Goal: Communication & Community: Answer question/provide support

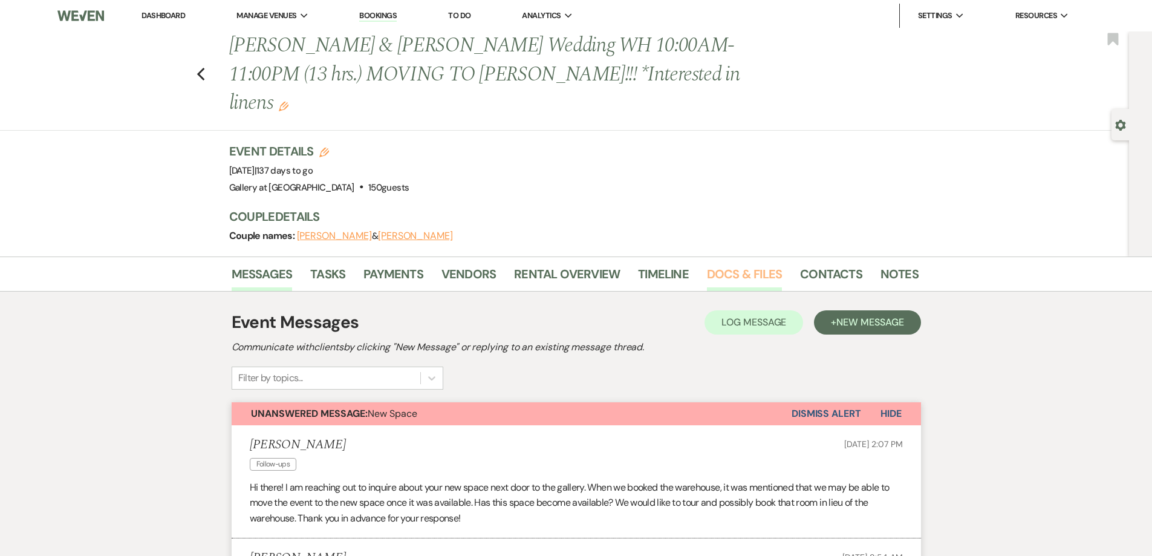
click at [720, 264] on link "Docs & Files" at bounding box center [744, 277] width 75 height 27
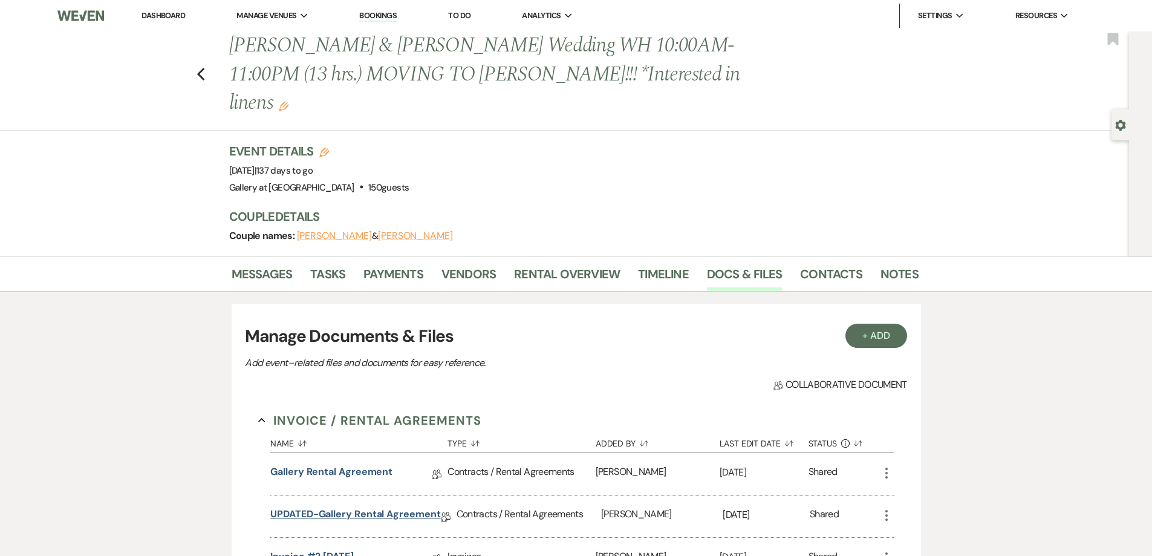
click at [346, 507] on link "UPDATED-Gallery Rental Agreement" at bounding box center [355, 516] width 170 height 19
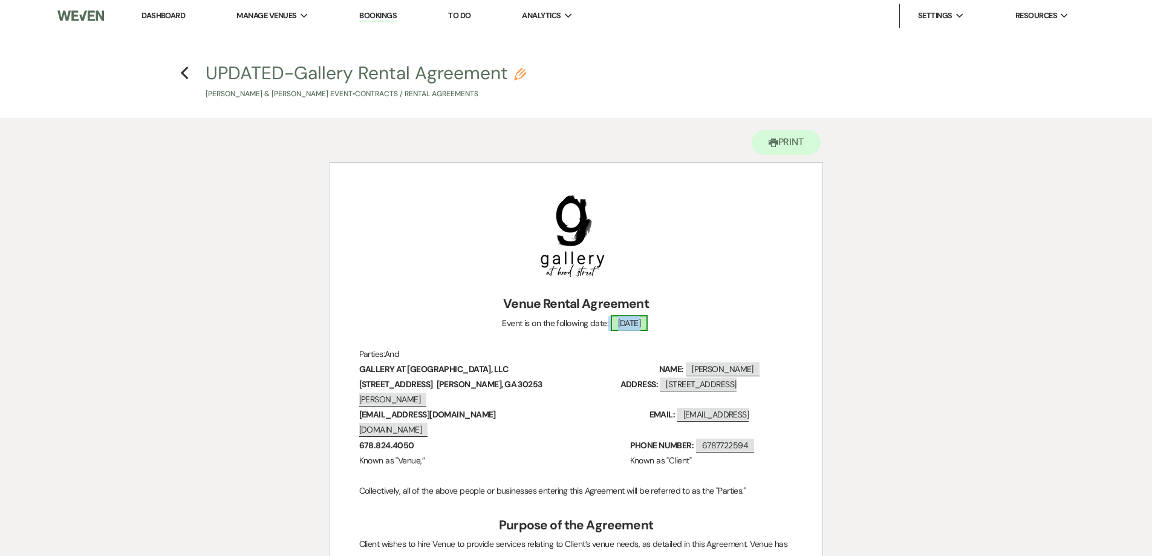
click at [648, 320] on span "Saturday, February 28, 2025" at bounding box center [629, 323] width 37 height 16
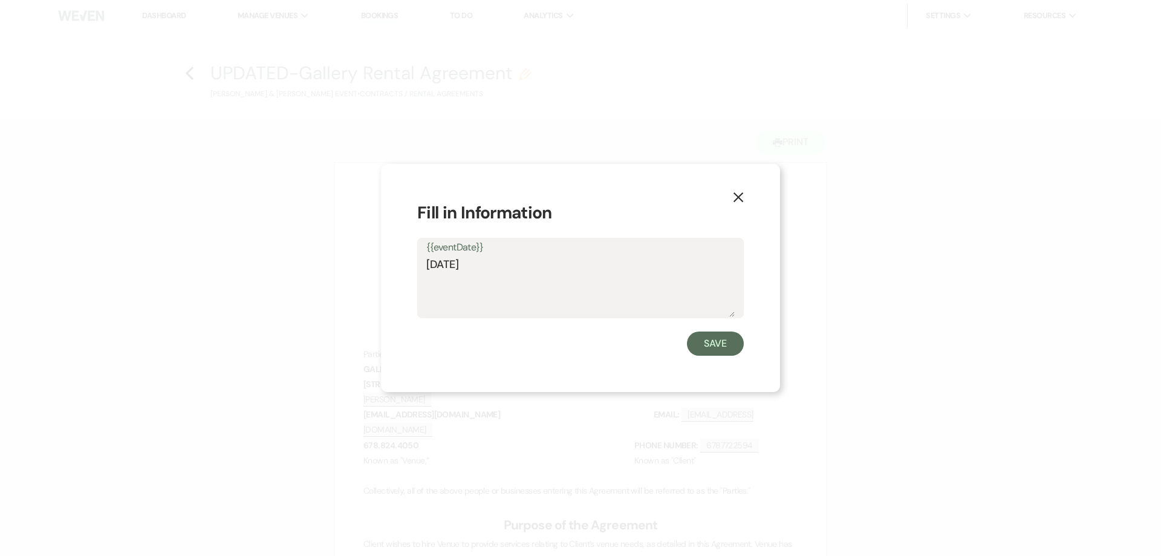
click at [568, 271] on textarea "Saturday, February 28, 2025" at bounding box center [580, 286] width 308 height 60
type textarea "[DATE]"
click at [736, 353] on button "Save" at bounding box center [715, 343] width 57 height 24
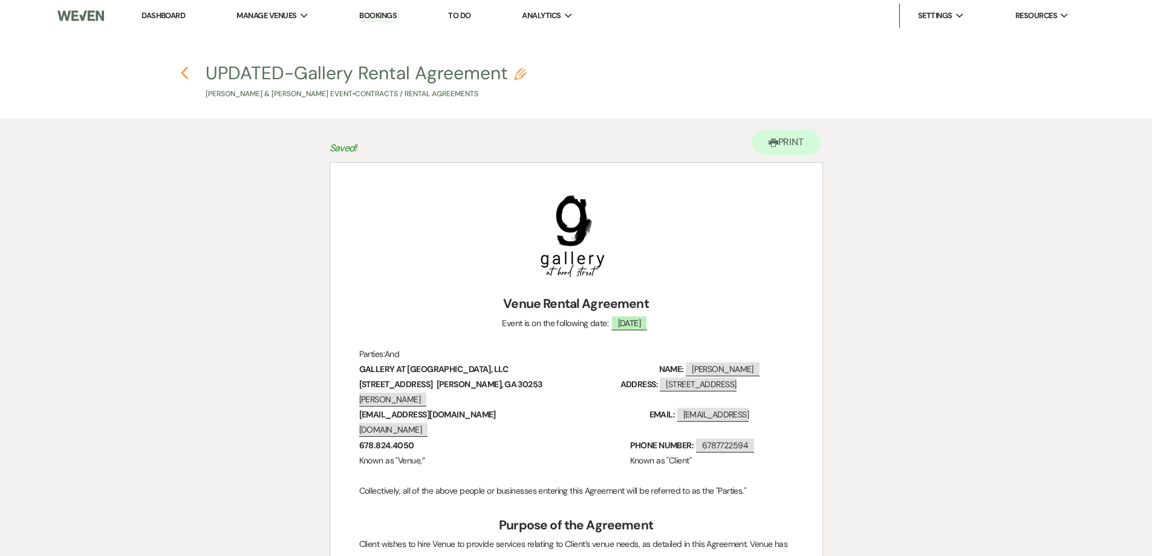
click at [184, 70] on use "button" at bounding box center [185, 73] width 8 height 13
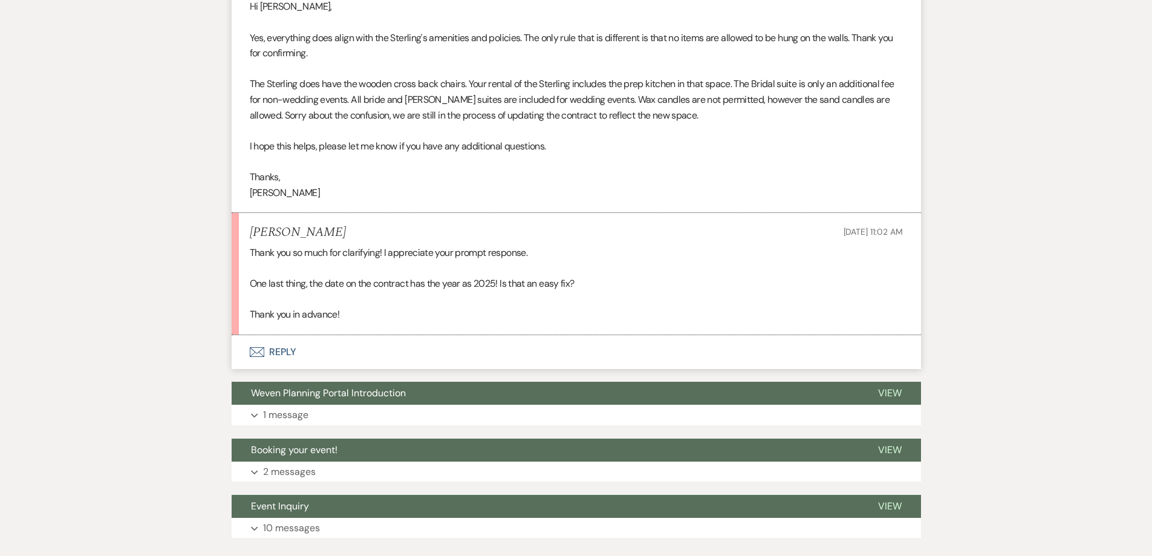
click at [362, 335] on button "Envelope Reply" at bounding box center [576, 352] width 689 height 34
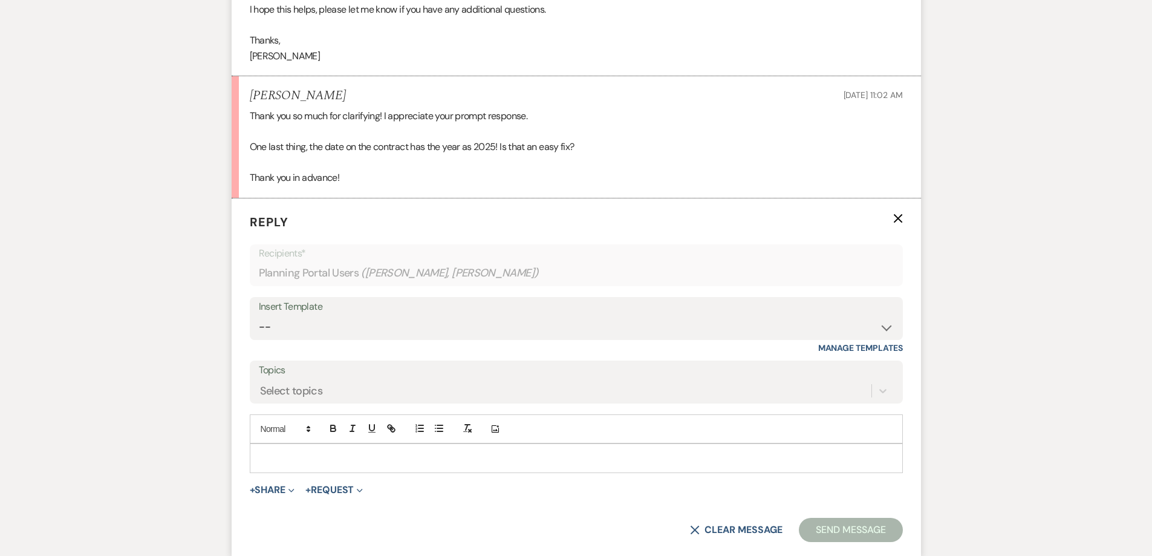
scroll to position [2256, 0]
click at [348, 450] on p at bounding box center [576, 456] width 634 height 13
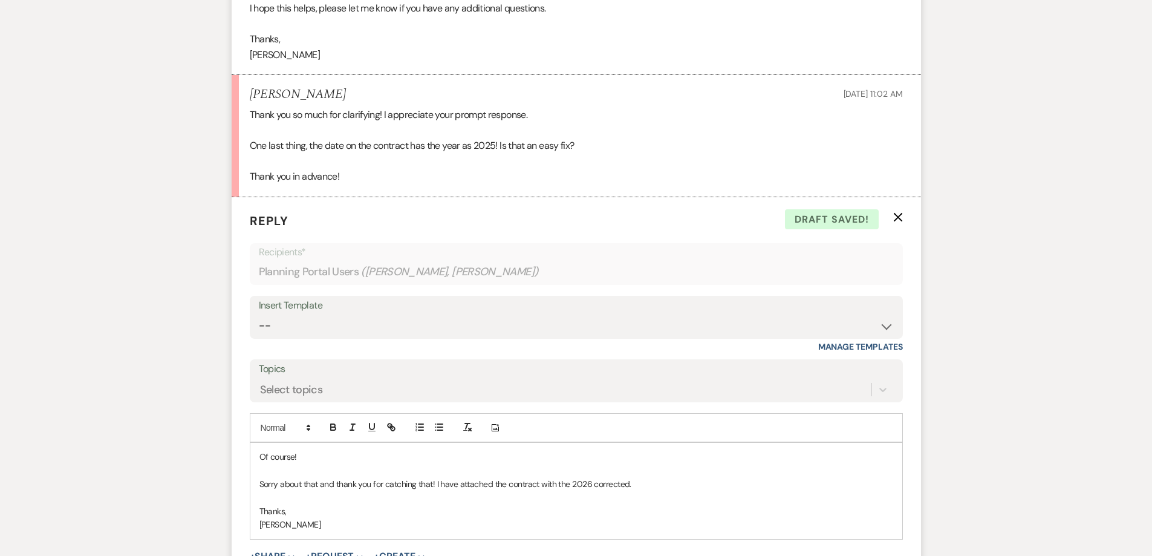
click at [281, 497] on form "Reply X Draft saved! Recipients* Planning Portal Users ( [PERSON_NAME], [PERSON…" at bounding box center [576, 410] width 689 height 426
click at [283, 552] on button "+ Share Expand" at bounding box center [272, 557] width 45 height 10
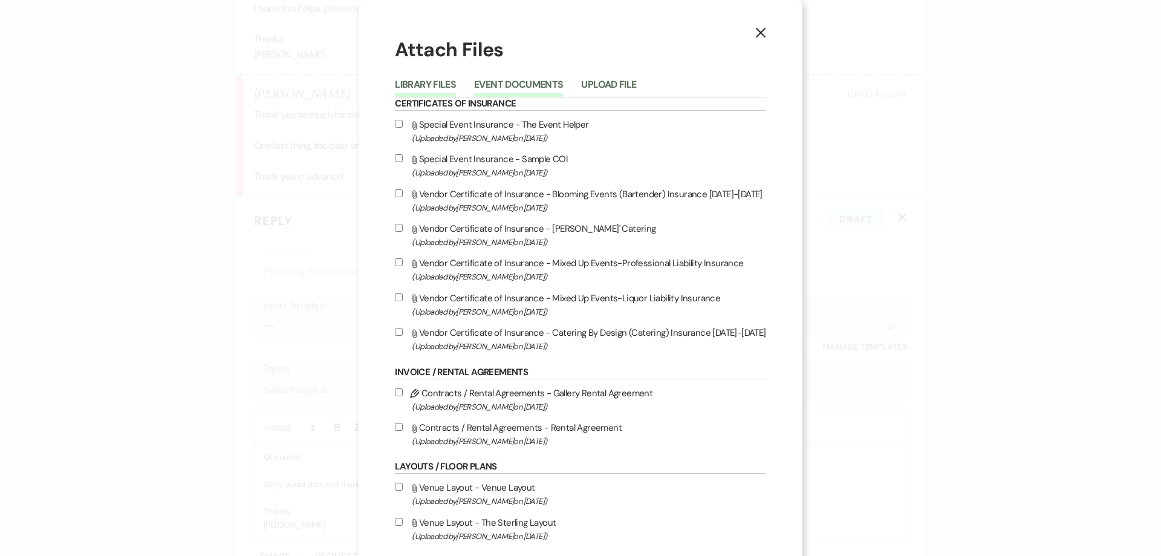
click at [500, 86] on button "Event Documents" at bounding box center [518, 88] width 89 height 17
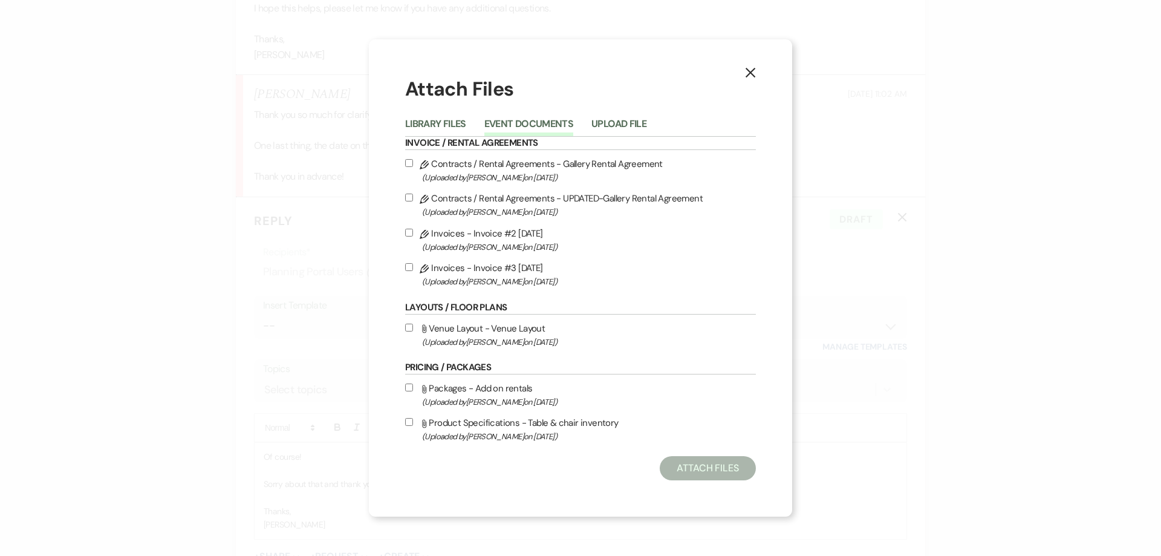
click at [405, 193] on div "X Attach Files Library Files Event Documents Upload File Invoice / Rental Agree…" at bounding box center [580, 277] width 423 height 477
click at [409, 195] on input "Pencil Contracts / Rental Agreements - UPDATED-Gallery Rental Agreement (Upload…" at bounding box center [409, 198] width 8 height 8
checkbox input "true"
click at [699, 463] on button "Attach Files" at bounding box center [708, 468] width 96 height 24
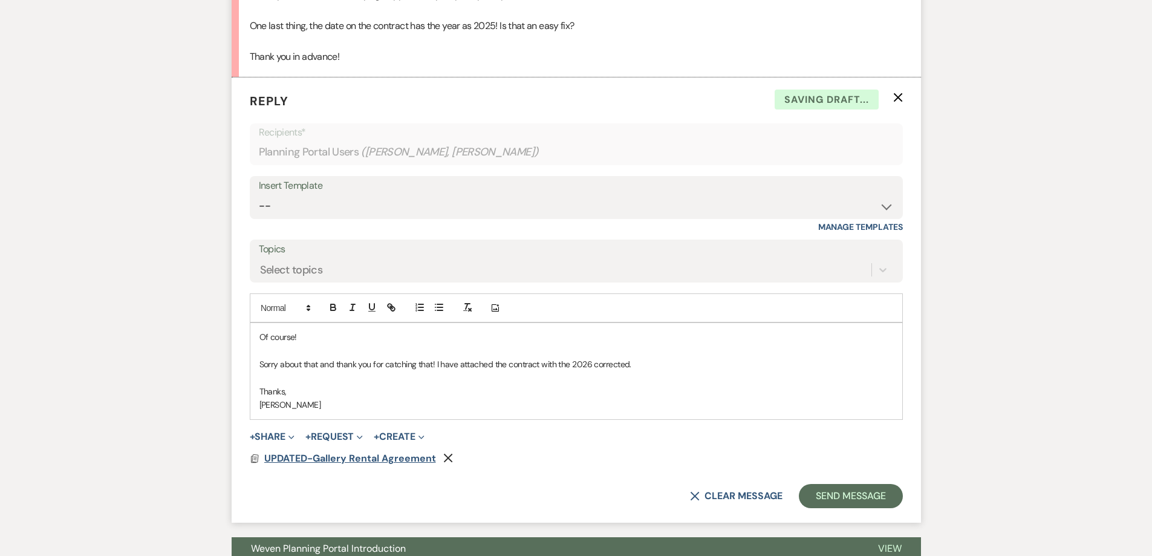
scroll to position [2377, 0]
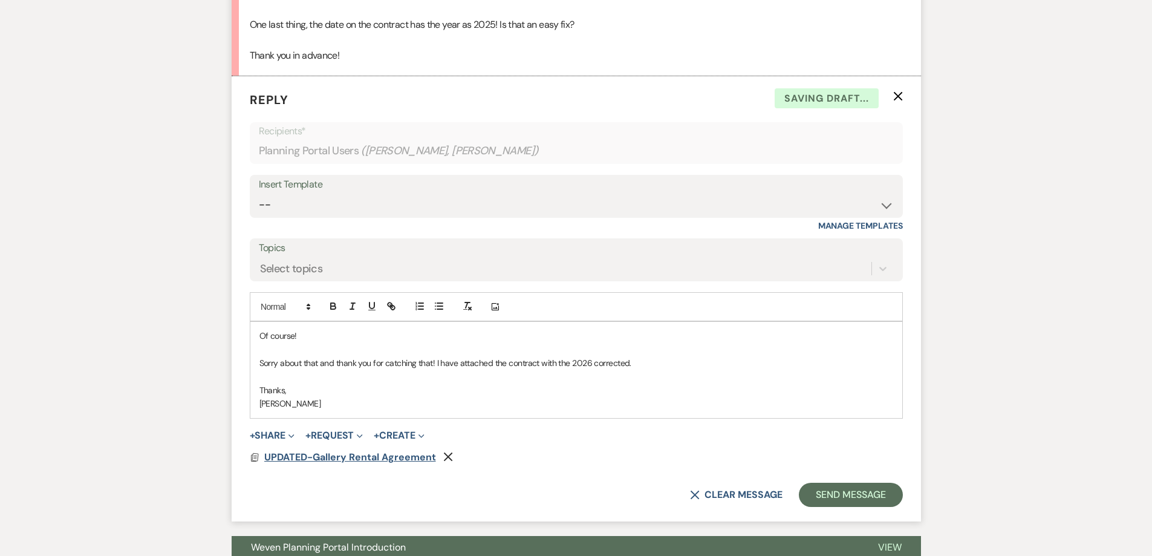
click at [351, 451] on span "UPDATED-Gallery Rental Agreement" at bounding box center [350, 457] width 172 height 13
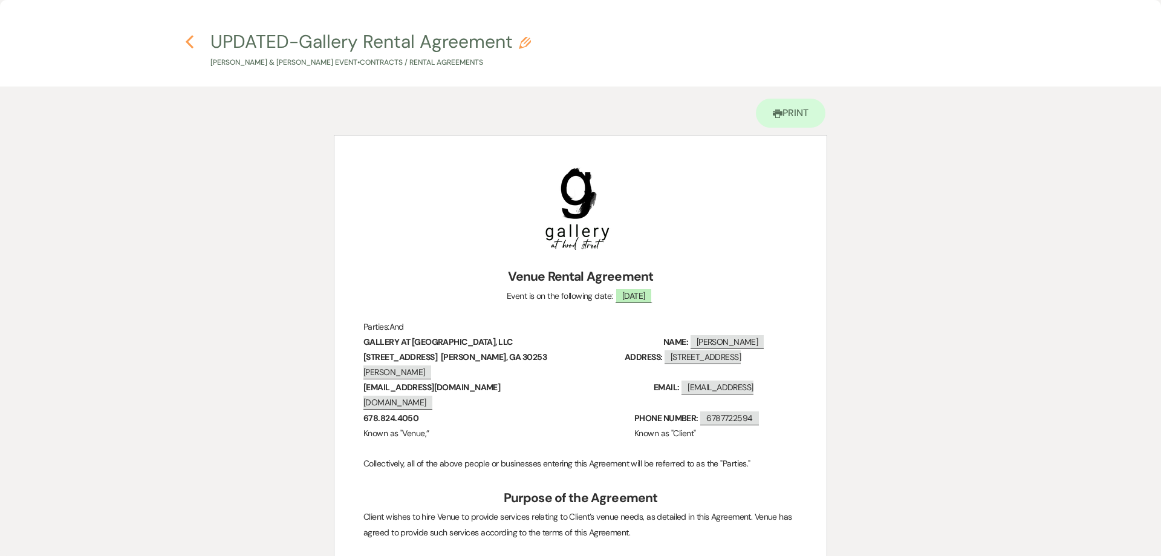
click at [187, 41] on use "button" at bounding box center [190, 41] width 8 height 13
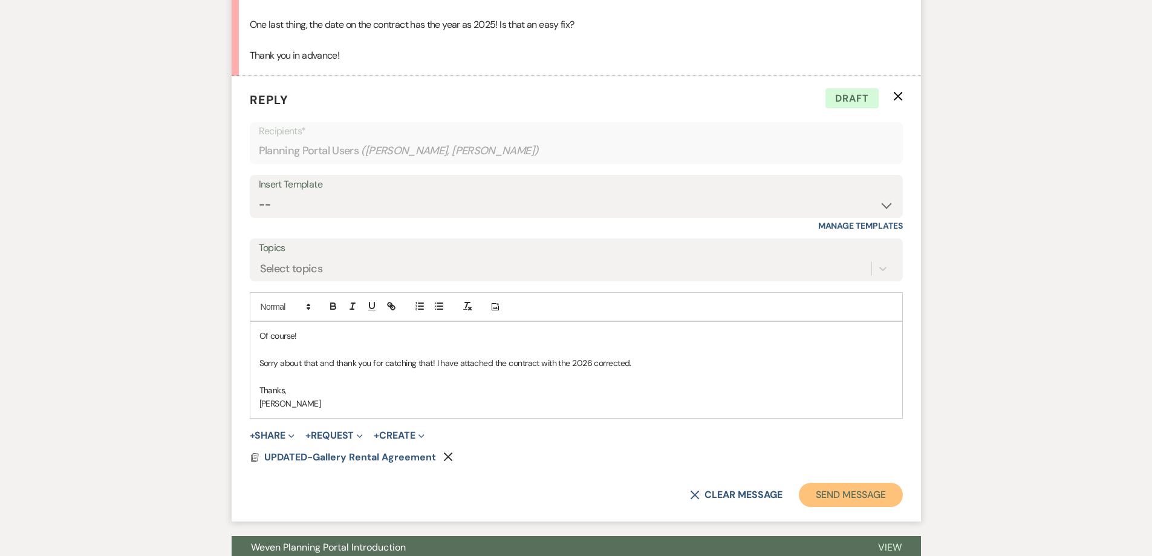
click at [868, 483] on button "Send Message" at bounding box center [850, 495] width 103 height 24
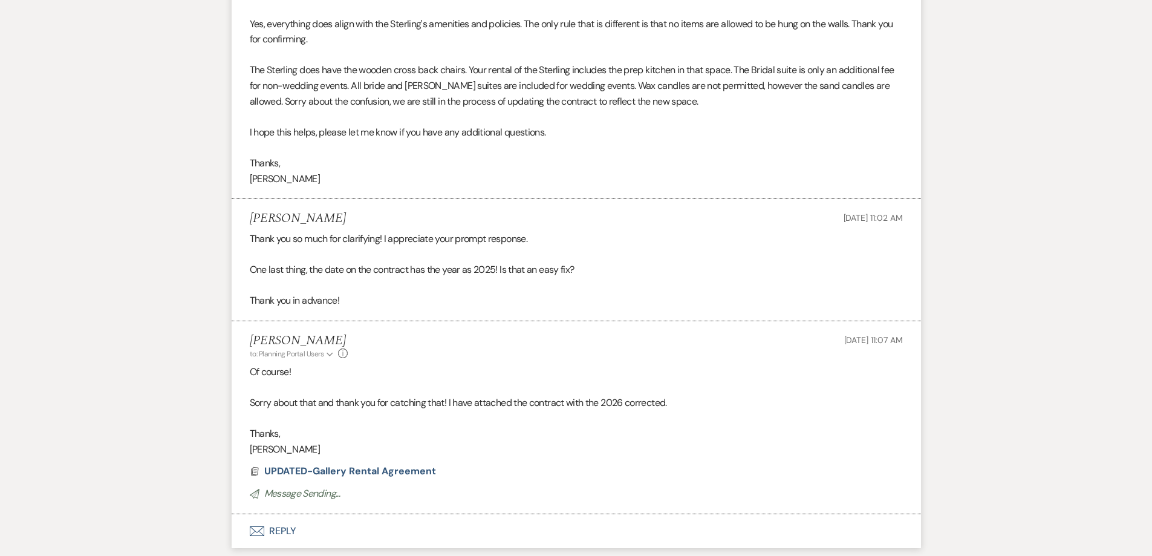
scroll to position [2042, 0]
